Goal: Transaction & Acquisition: Purchase product/service

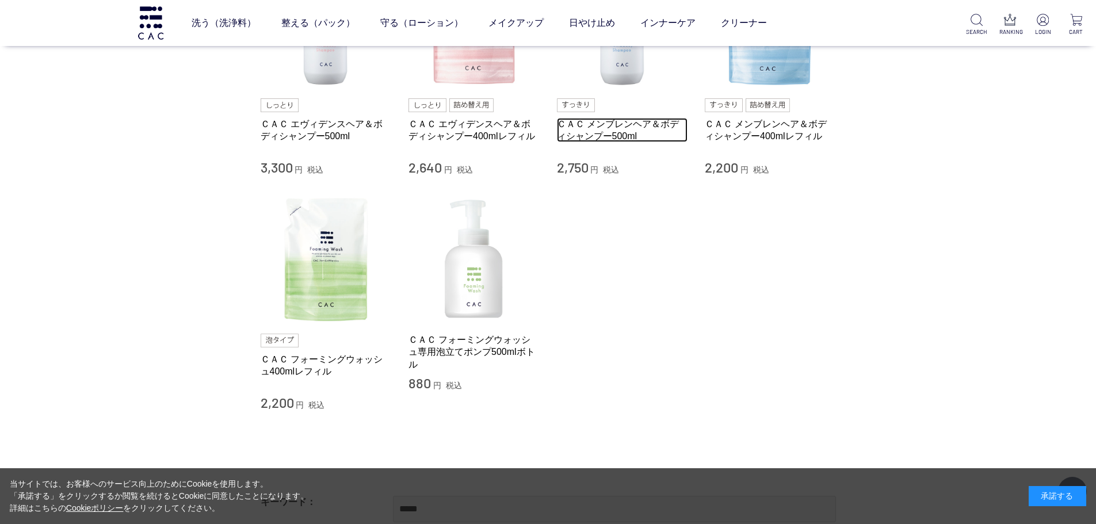
scroll to position [115, 0]
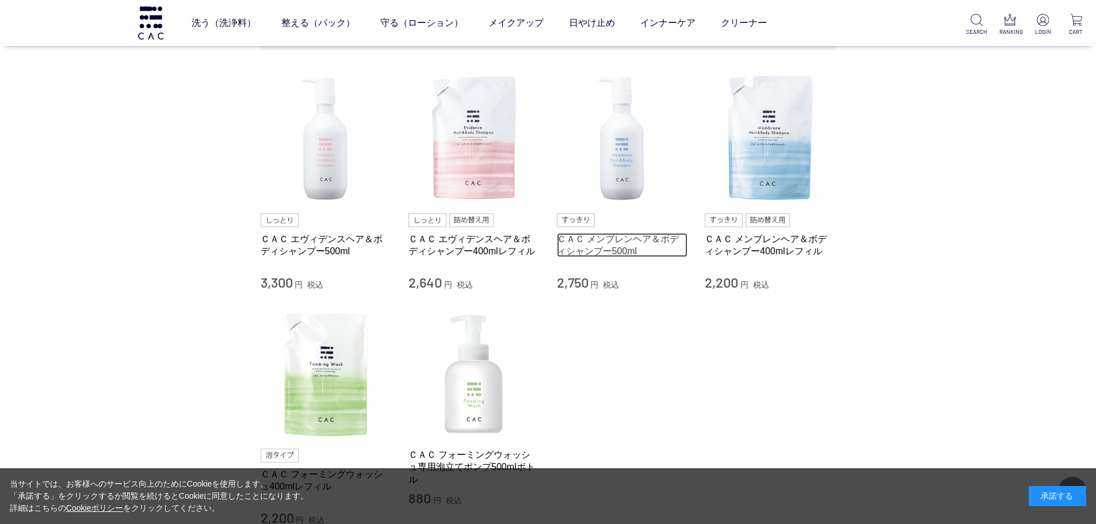
click at [616, 240] on link "ＣＡＣ メンブレンヘア＆ボディシャンプー500ml" at bounding box center [622, 245] width 131 height 25
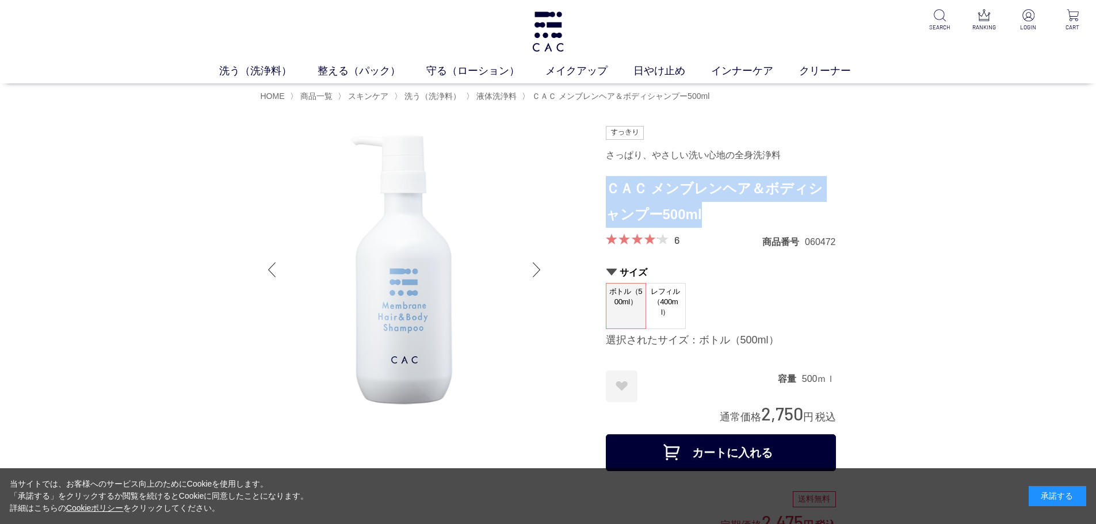
drag, startPoint x: 606, startPoint y: 190, endPoint x: 711, endPoint y: 208, distance: 106.8
click at [711, 208] on h1 "ＣＡＣ メンブレンヘア＆ボディシャンプー500ml" at bounding box center [721, 202] width 230 height 52
copy h1 "ＣＡＣ メンブレンヘア＆ボディシャンプー500ml"
